Goal: Task Accomplishment & Management: Use online tool/utility

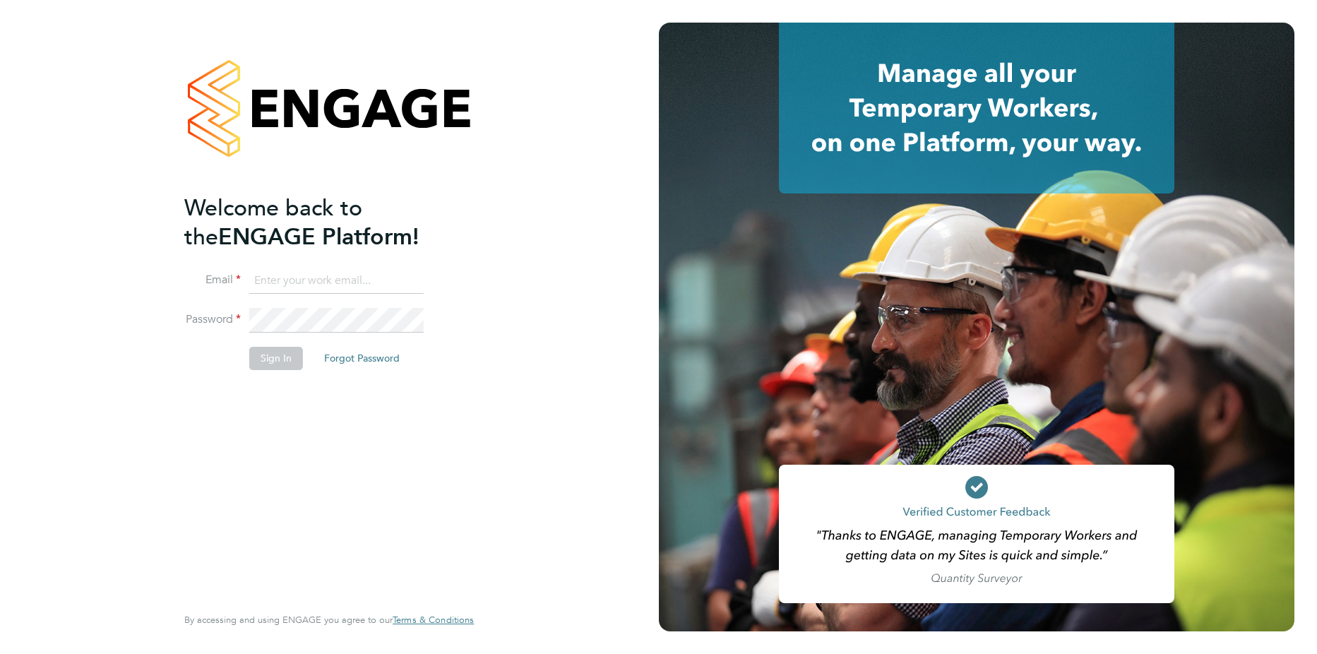
type input "[PERSON_NAME][EMAIL_ADDRESS][PERSON_NAME][DOMAIN_NAME]"
click at [272, 361] on button "Sign In" at bounding box center [276, 358] width 54 height 23
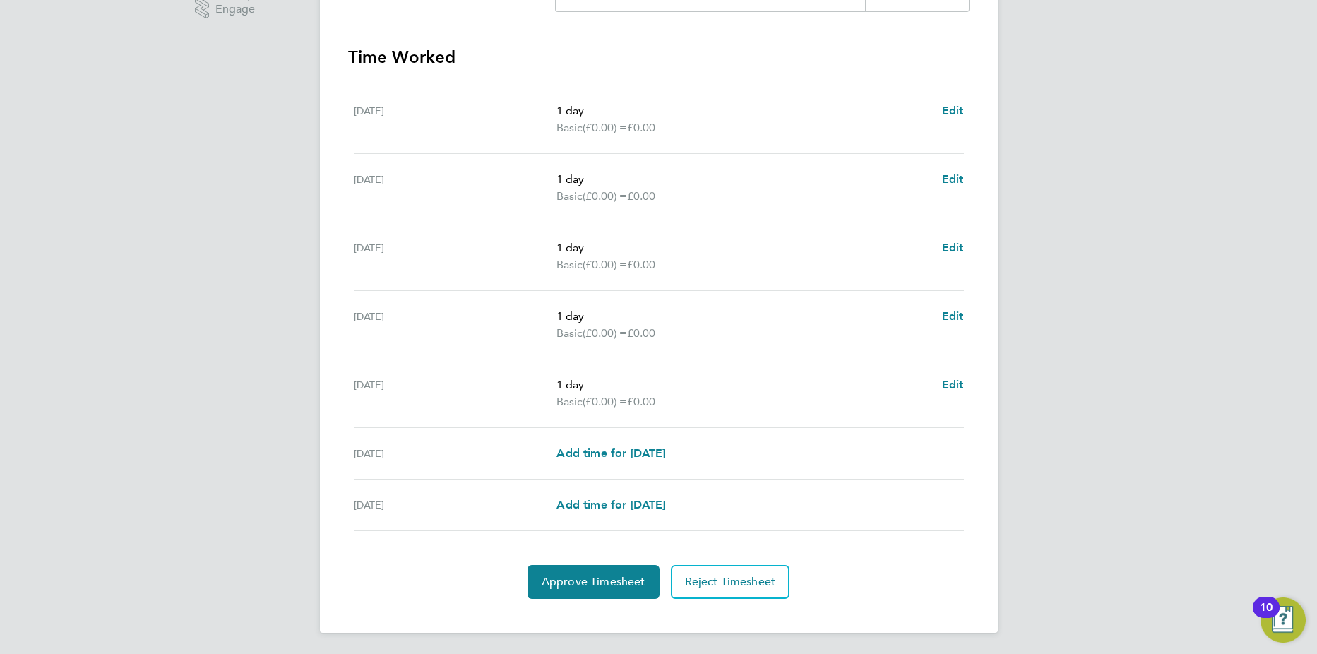
scroll to position [378, 0]
click at [587, 576] on span "Approve Timesheet" at bounding box center [594, 580] width 104 height 14
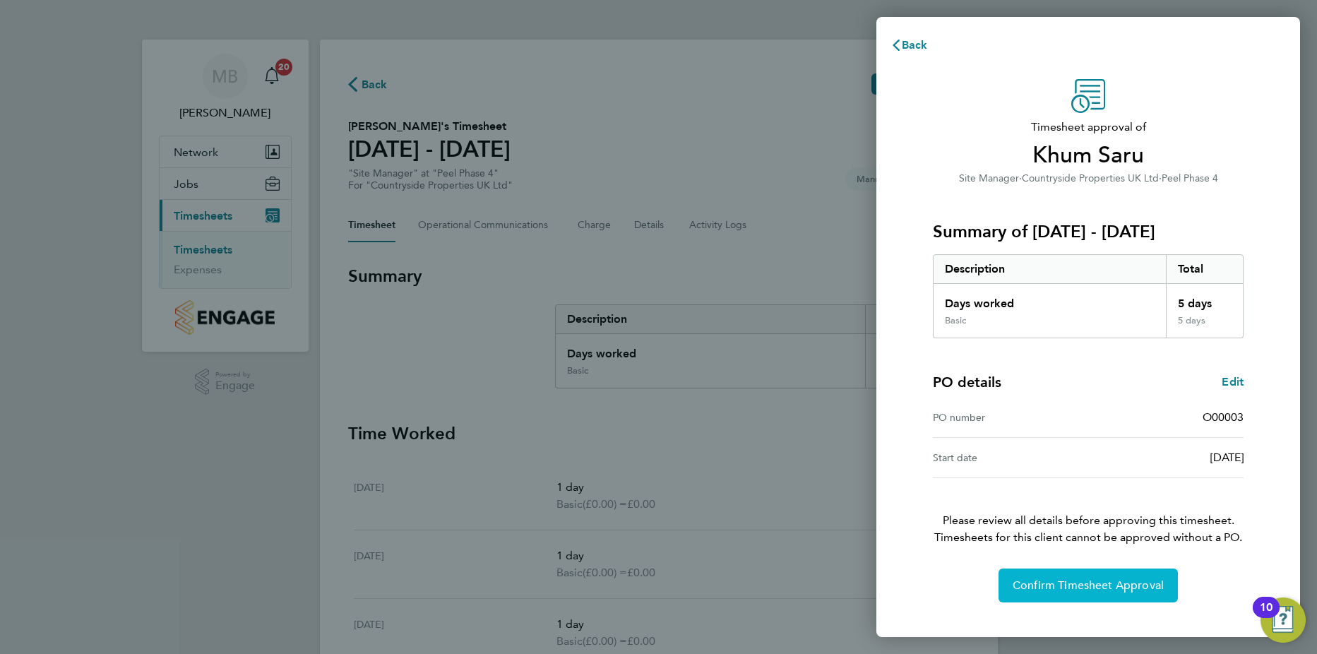
click at [1111, 582] on span "Confirm Timesheet Approval" at bounding box center [1088, 585] width 151 height 14
